Goal: Navigation & Orientation: Find specific page/section

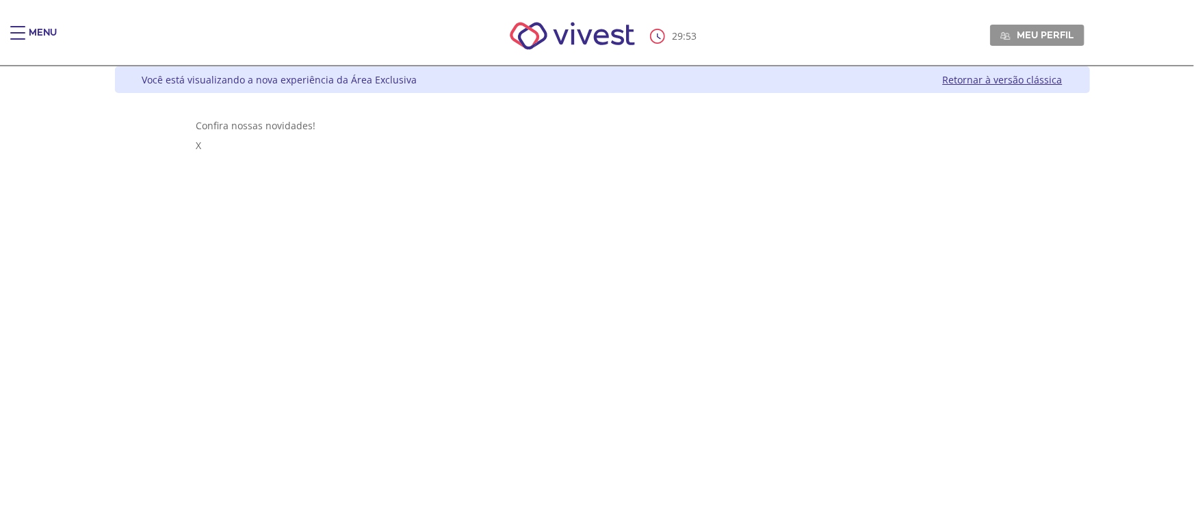
click at [109, 36] on div "29 : 53 Meu perfil Alterar Senha Sair" at bounding box center [596, 36] width 975 height 58
click at [13, 38] on span "Main header" at bounding box center [17, 38] width 15 height 1
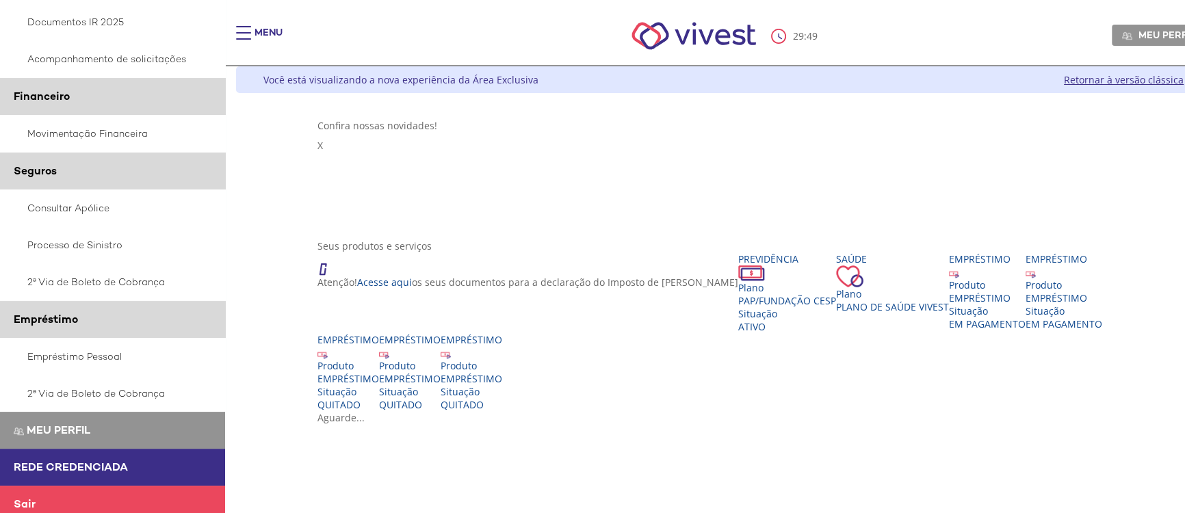
scroll to position [257, 0]
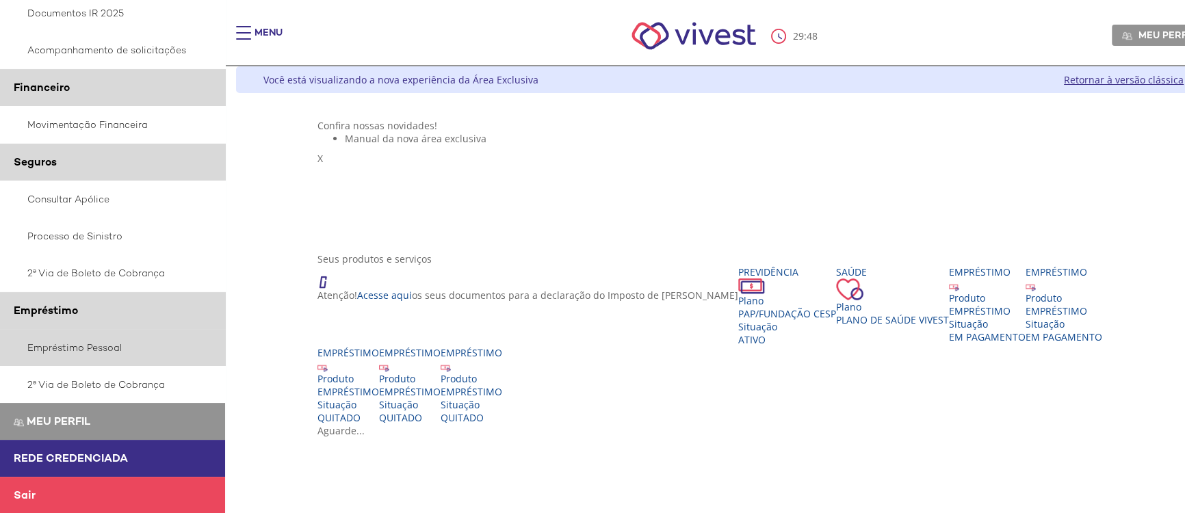
click at [116, 347] on link "Empréstimo Pessoal" at bounding box center [113, 347] width 226 height 37
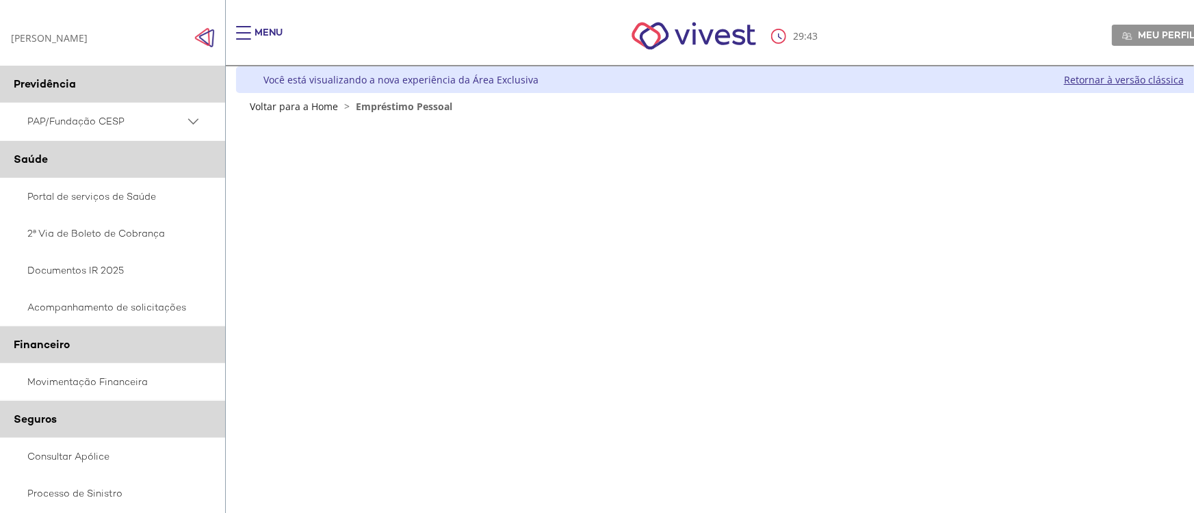
click at [874, 54] on div "29 : 43 Meu perfil Alterar Senha Sair" at bounding box center [718, 36] width 975 height 58
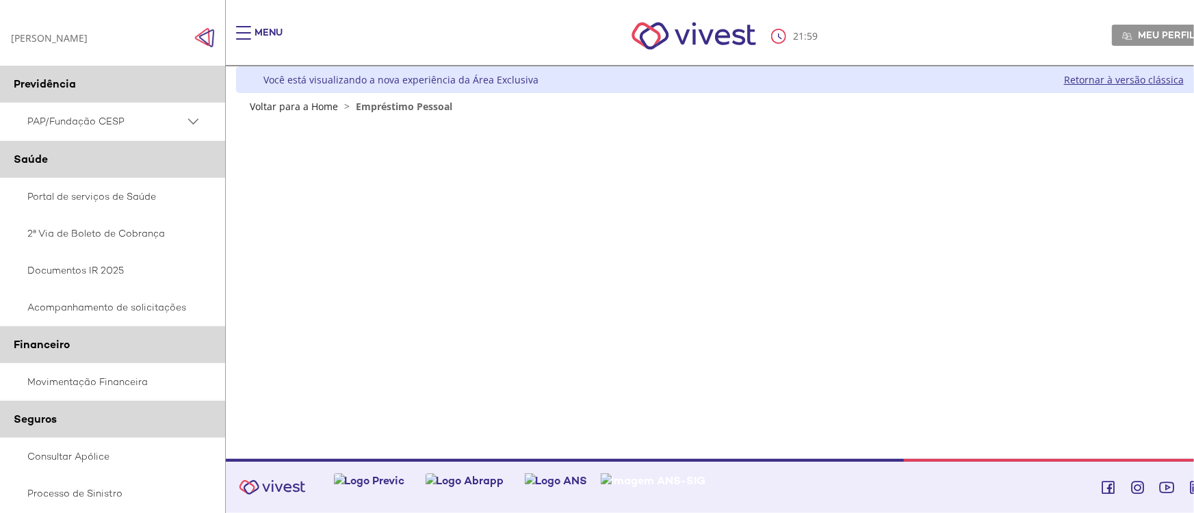
click at [1082, 83] on link "Retornar à versão clássica" at bounding box center [1124, 79] width 120 height 13
